Goal: Information Seeking & Learning: Stay updated

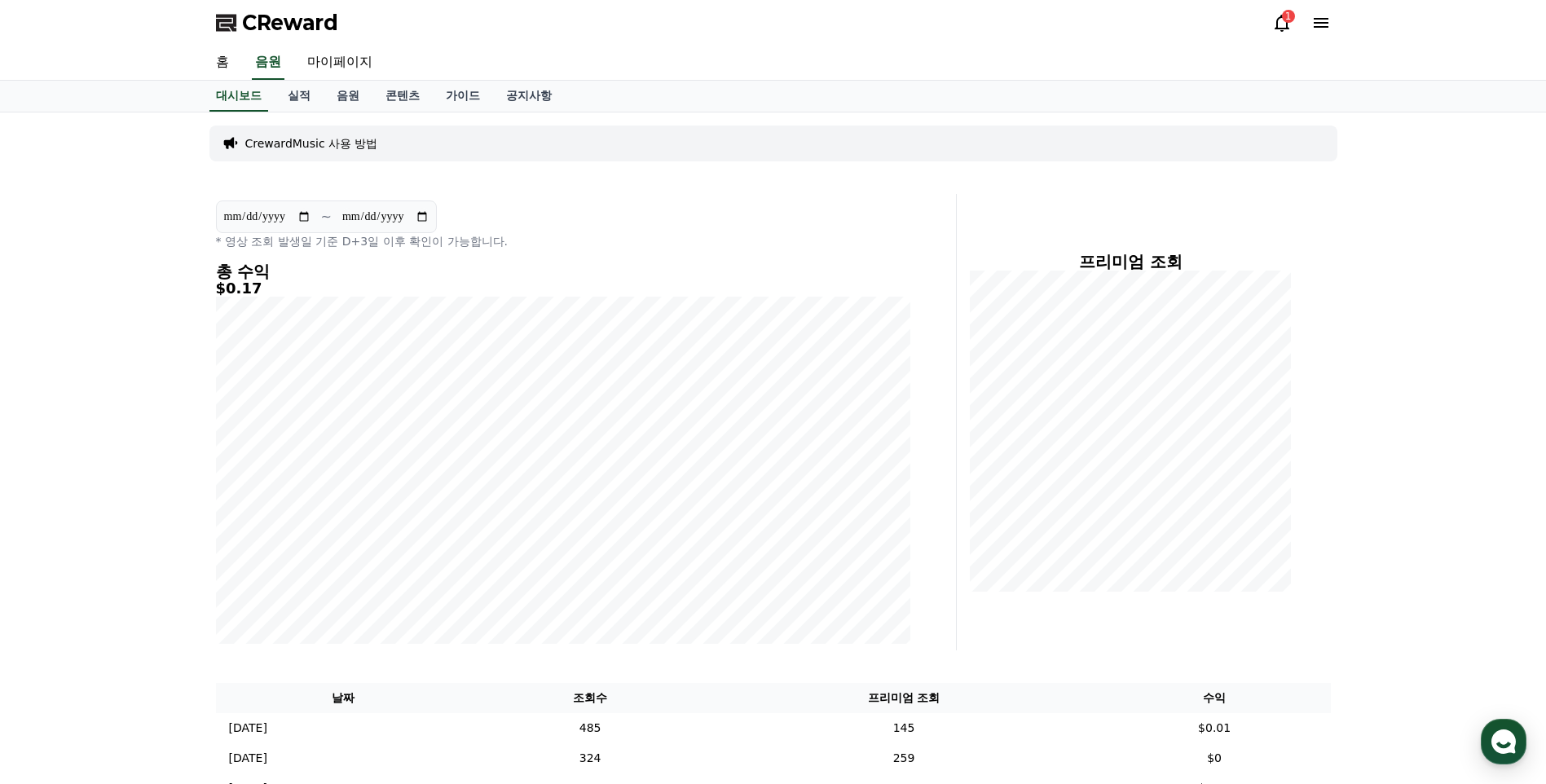
click at [1280, 24] on icon at bounding box center [1282, 23] width 20 height 20
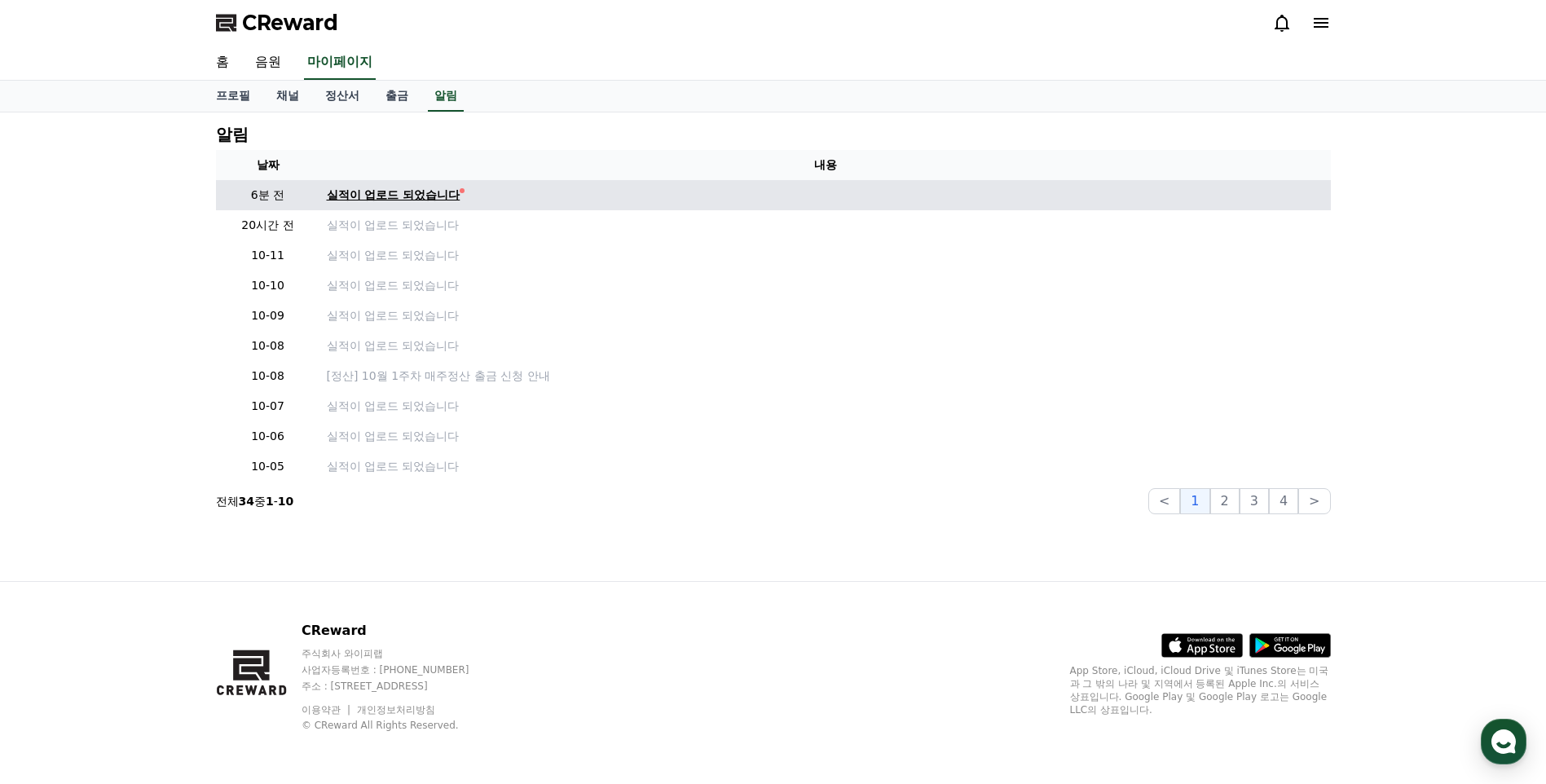
click at [444, 202] on div "실적이 업로드 되었습니다" at bounding box center [393, 195] width 134 height 17
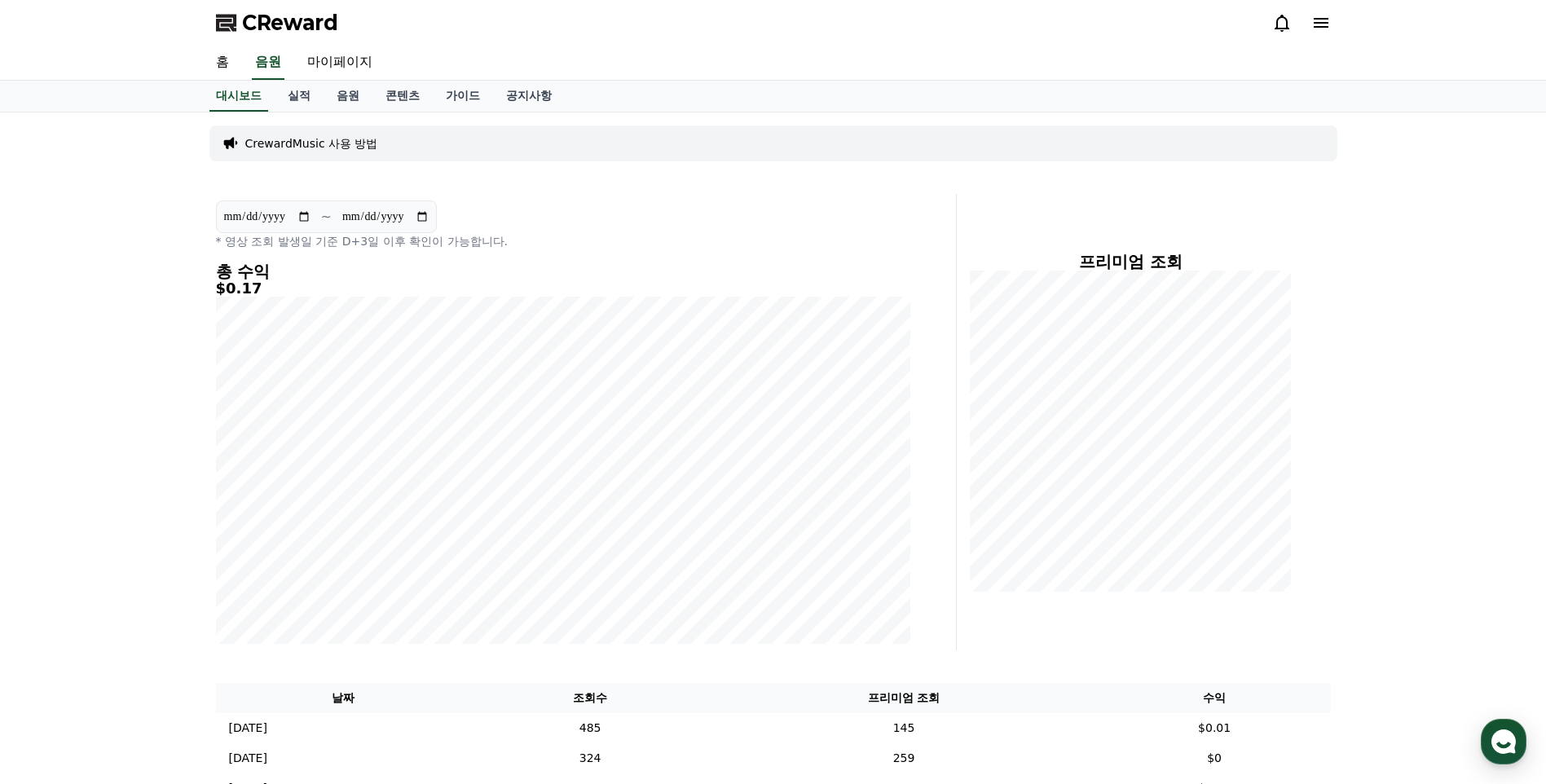
click at [1279, 18] on icon at bounding box center [1282, 23] width 15 height 17
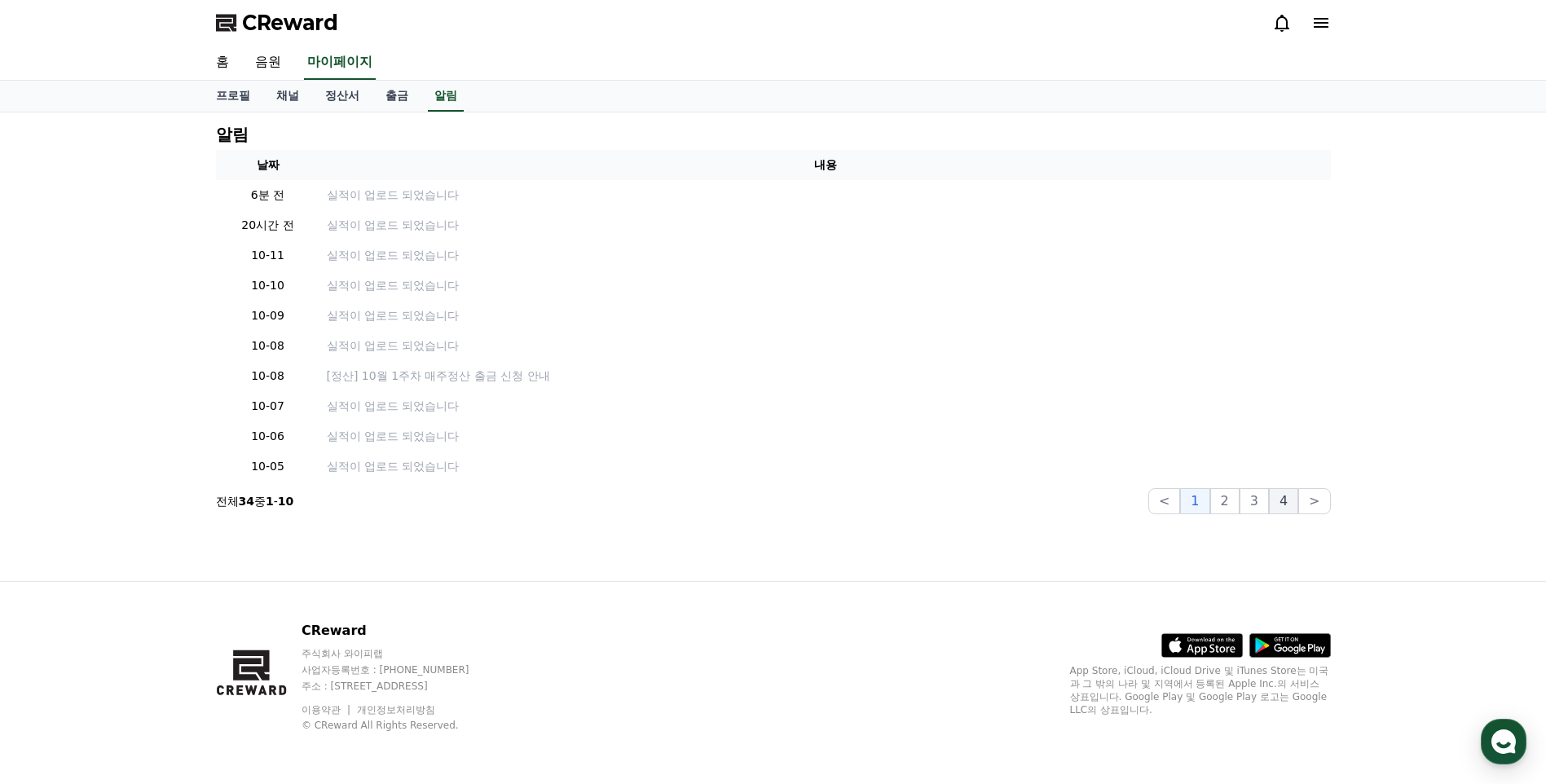
click at [1283, 496] on button "4" at bounding box center [1283, 500] width 29 height 26
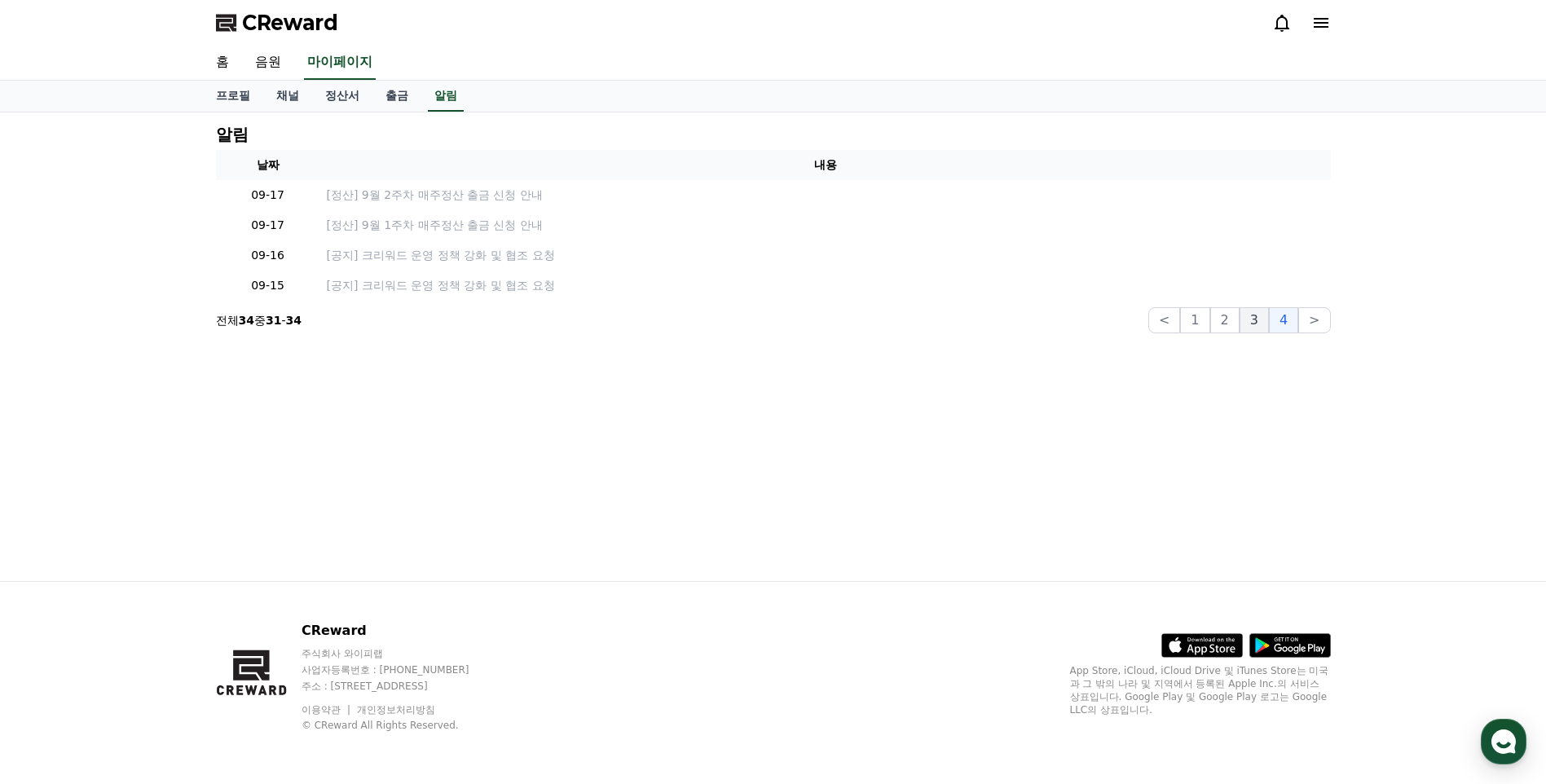
click at [1256, 314] on button "3" at bounding box center [1254, 319] width 29 height 26
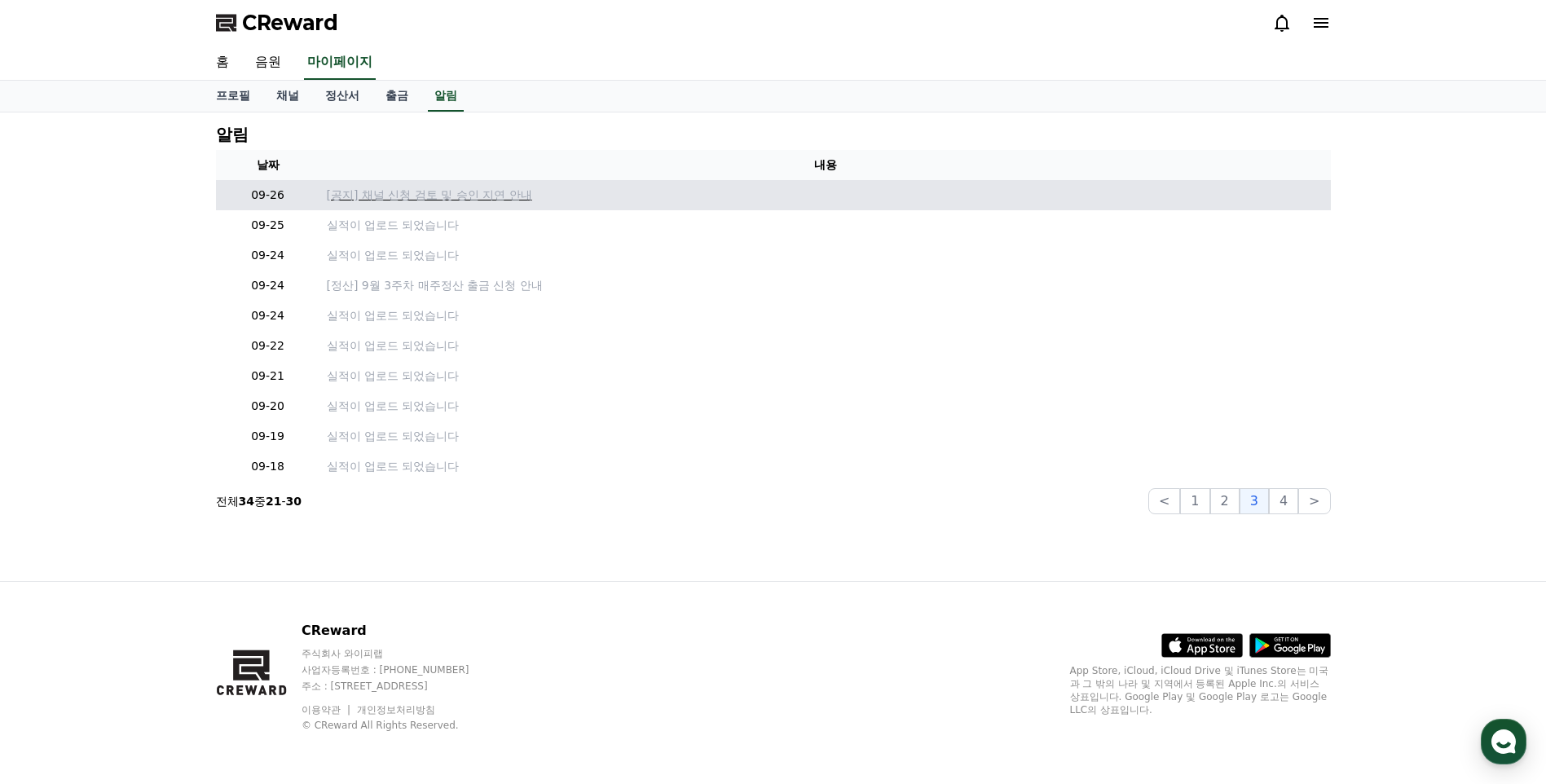
click at [507, 191] on p "[공지] 채널 신청 검토 및 승인 지연 안내" at bounding box center [826, 195] width 997 height 17
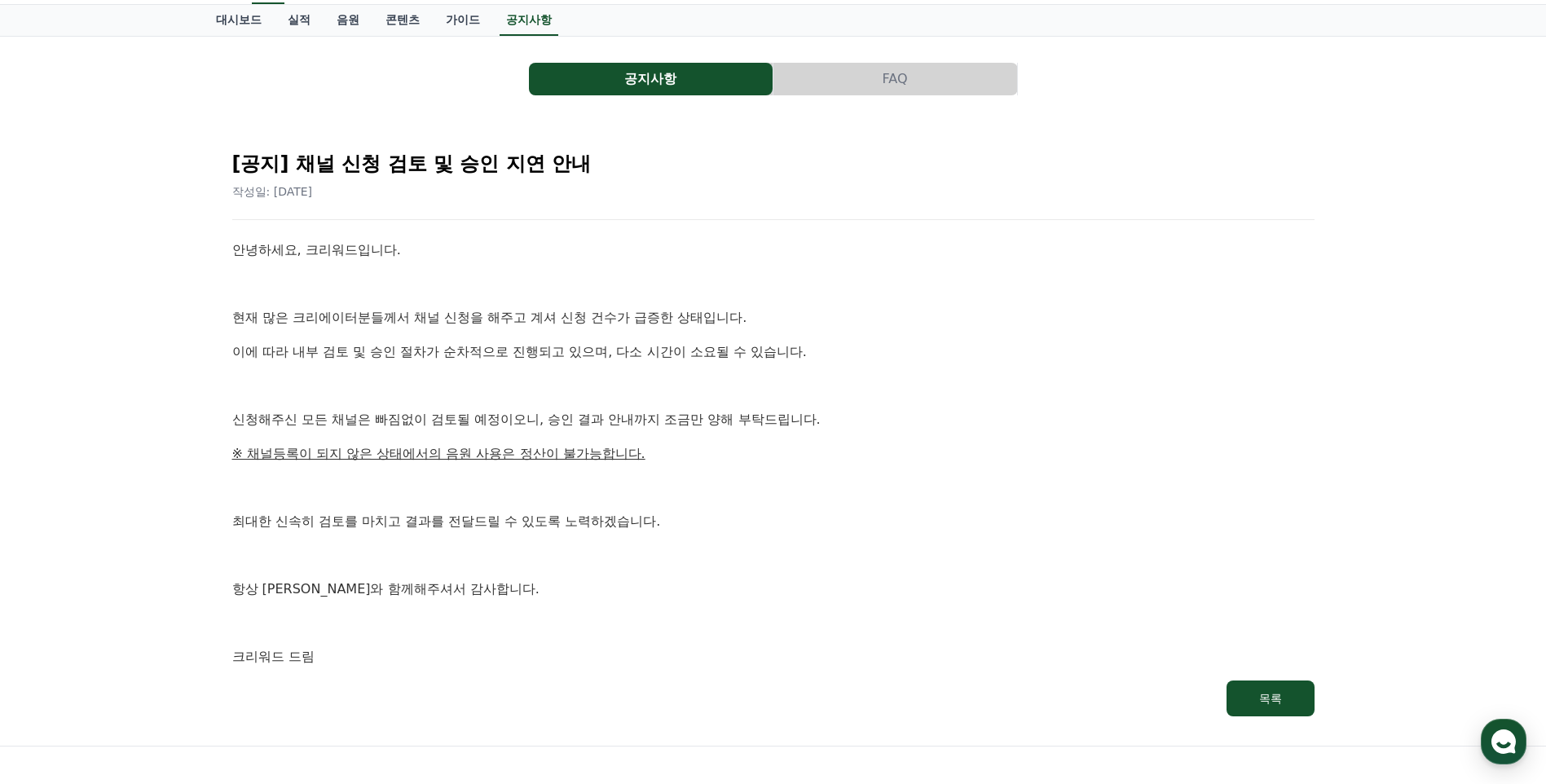
scroll to position [81, 0]
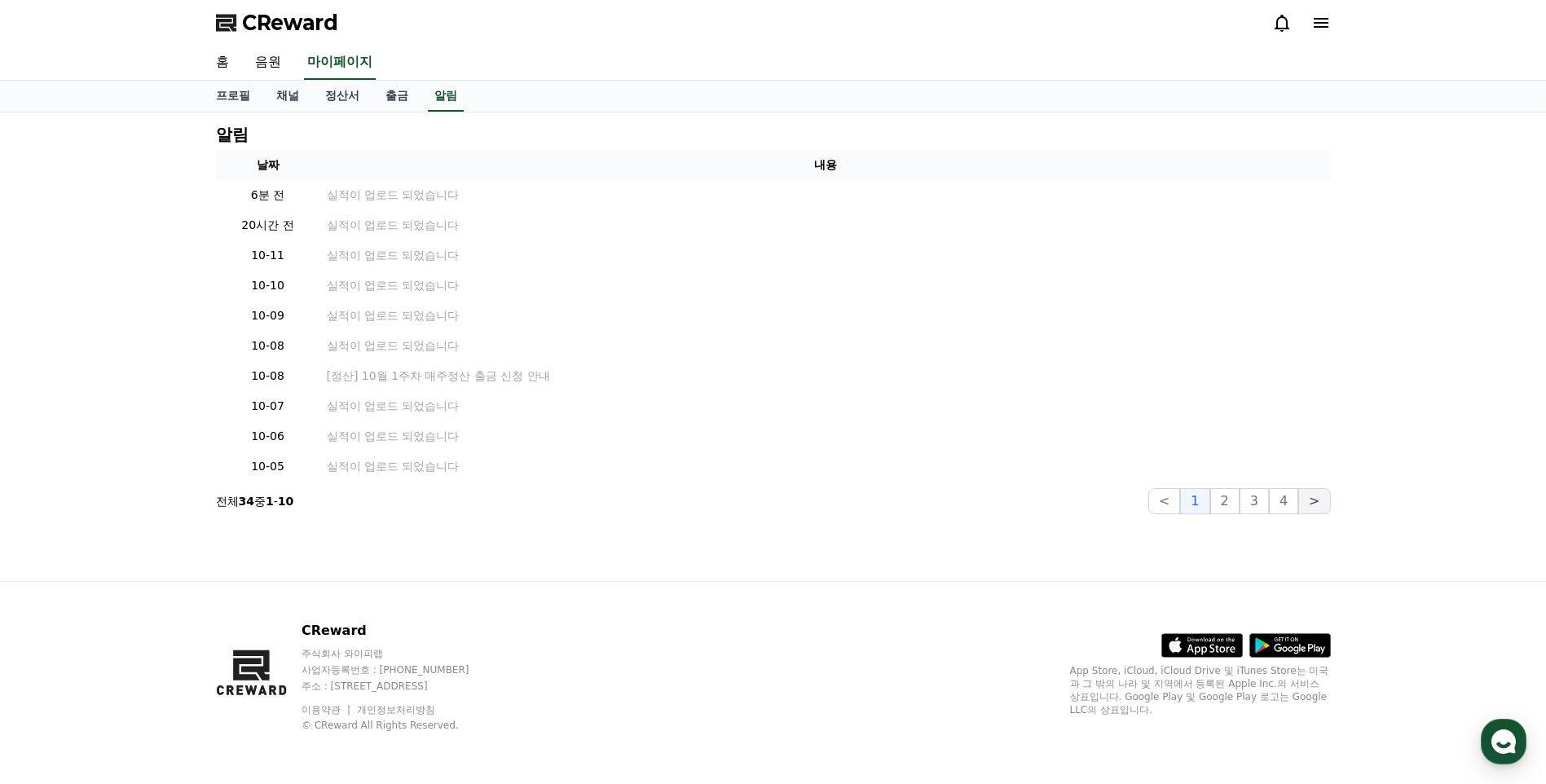
click at [1315, 503] on button ">" at bounding box center [1314, 500] width 32 height 26
click at [1258, 497] on button "3" at bounding box center [1254, 500] width 29 height 26
click at [1282, 505] on button "4" at bounding box center [1283, 500] width 29 height 26
